Goal: Task Accomplishment & Management: Use online tool/utility

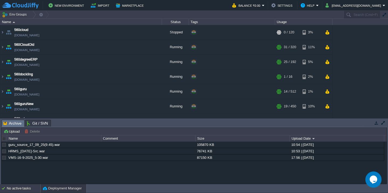
click at [16, 190] on div "No active tasks" at bounding box center [24, 188] width 34 height 9
